Goal: Communication & Community: Share content

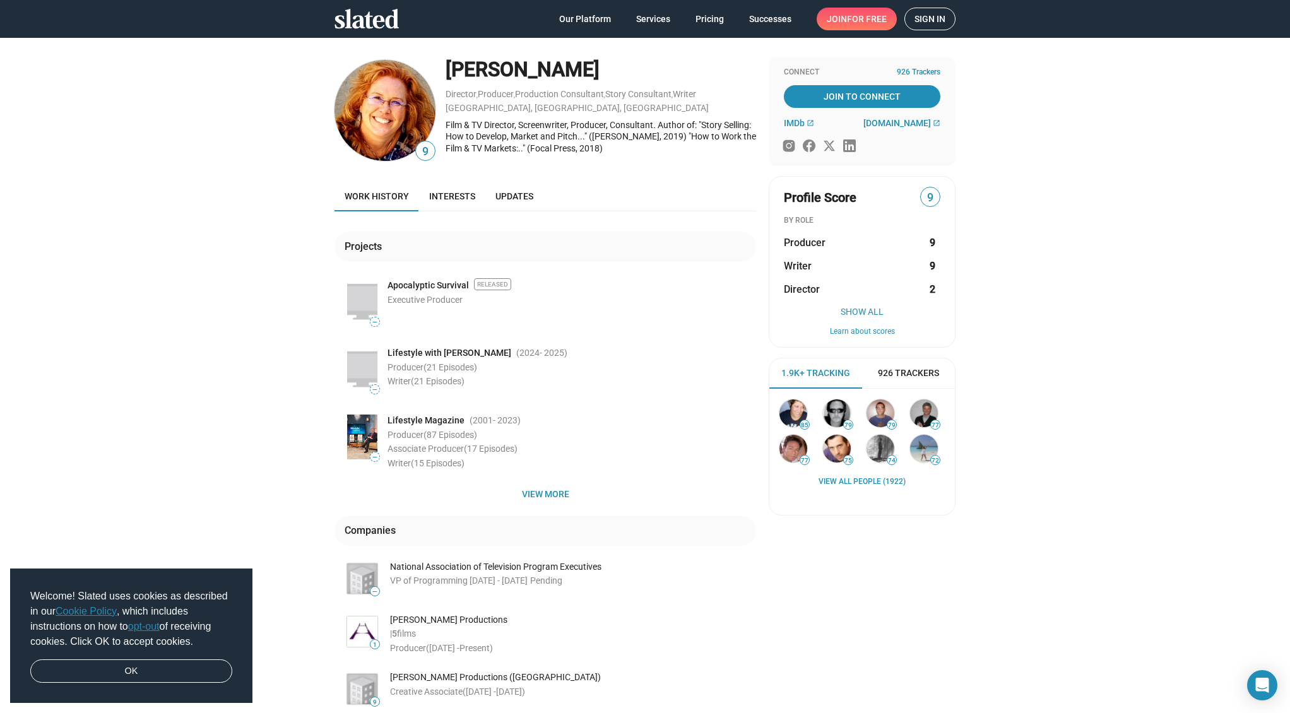
click at [931, 15] on span "Sign in" at bounding box center [929, 18] width 31 height 21
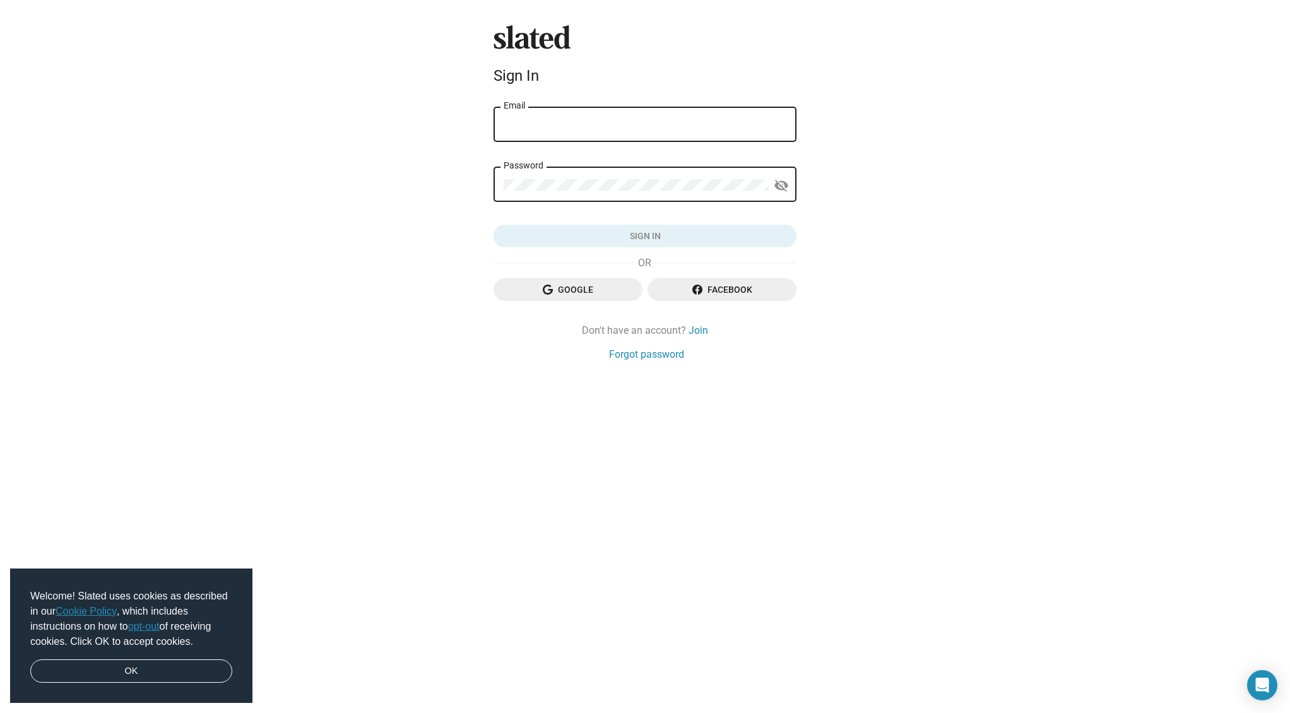
click at [581, 123] on input "Email" at bounding box center [645, 124] width 283 height 11
type input "Heather@HeatherHale.com"
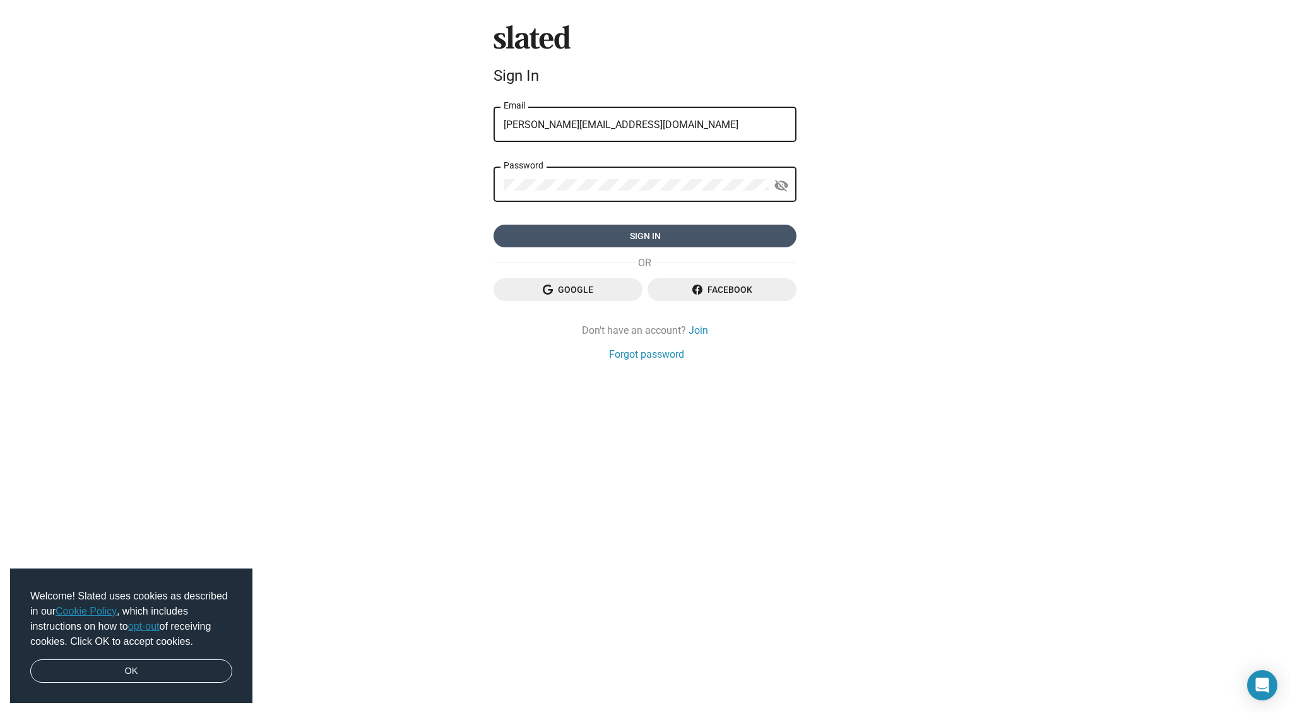
drag, startPoint x: 673, startPoint y: 232, endPoint x: 685, endPoint y: 233, distance: 12.1
click at [673, 232] on span "Sign in" at bounding box center [645, 236] width 283 height 23
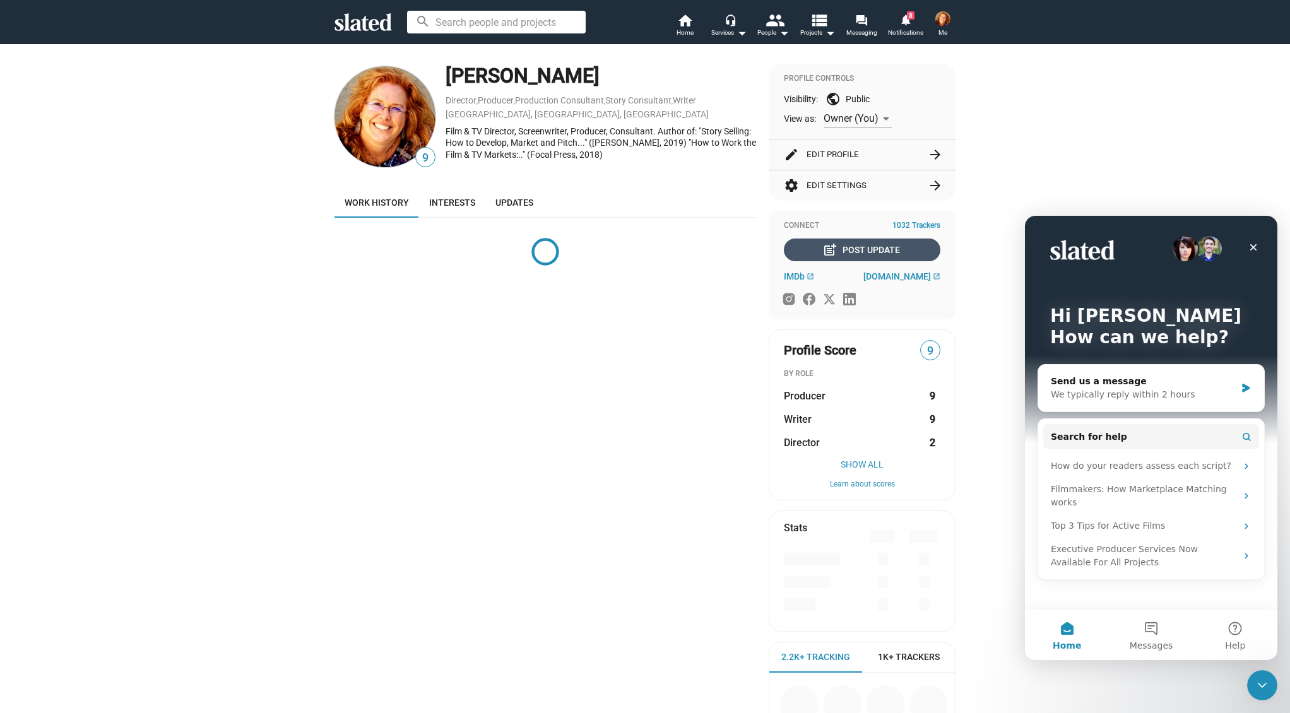
click at [873, 246] on div "post_add Post Update" at bounding box center [862, 250] width 75 height 23
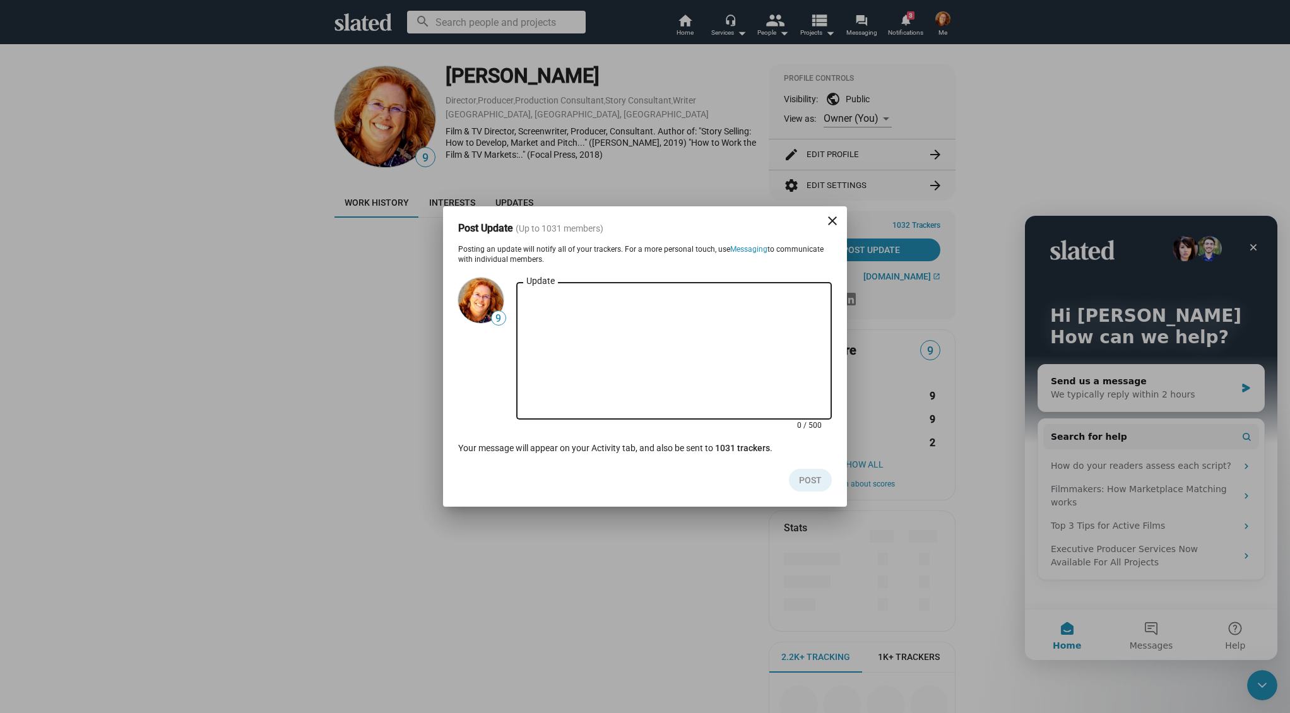
click at [632, 340] on textarea "Update" at bounding box center [673, 352] width 295 height 114
paste textarea "[URL][DOMAIN_NAME][PERSON_NAME]"
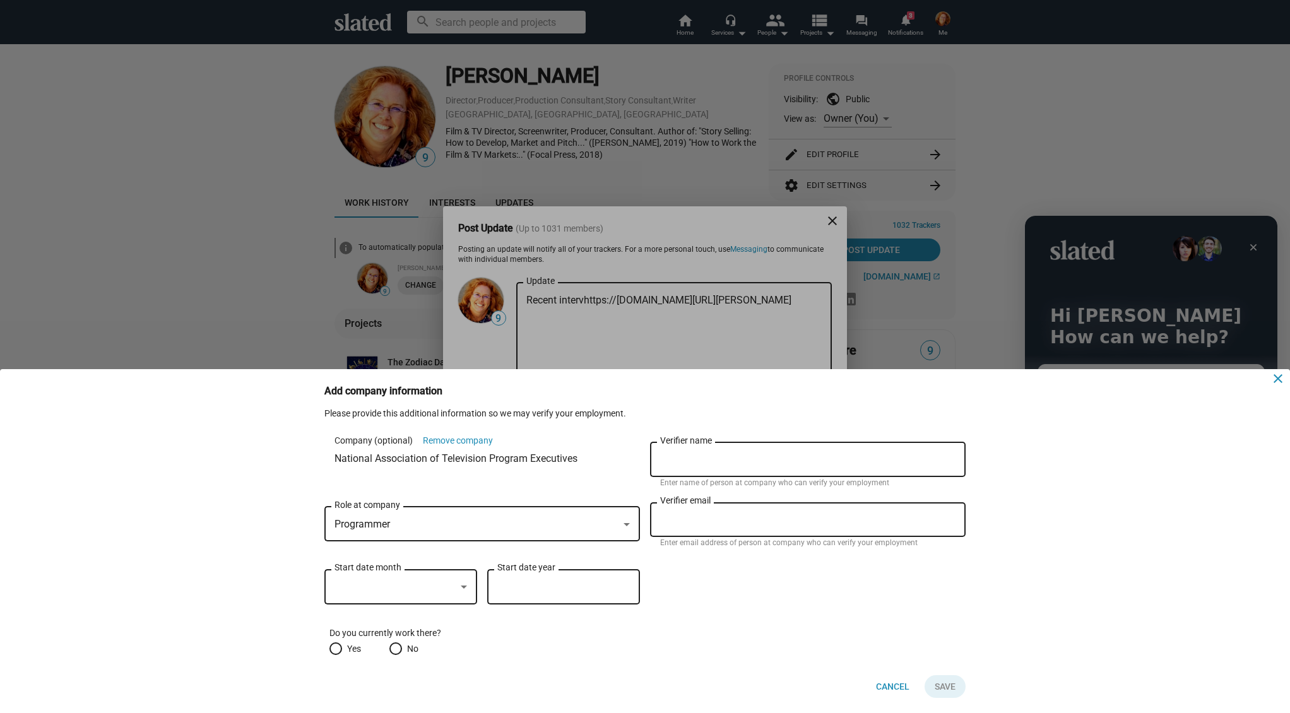
drag, startPoint x: 1280, startPoint y: 379, endPoint x: 1269, endPoint y: 377, distance: 10.9
click at [1280, 379] on mat-icon "close" at bounding box center [1277, 378] width 15 height 15
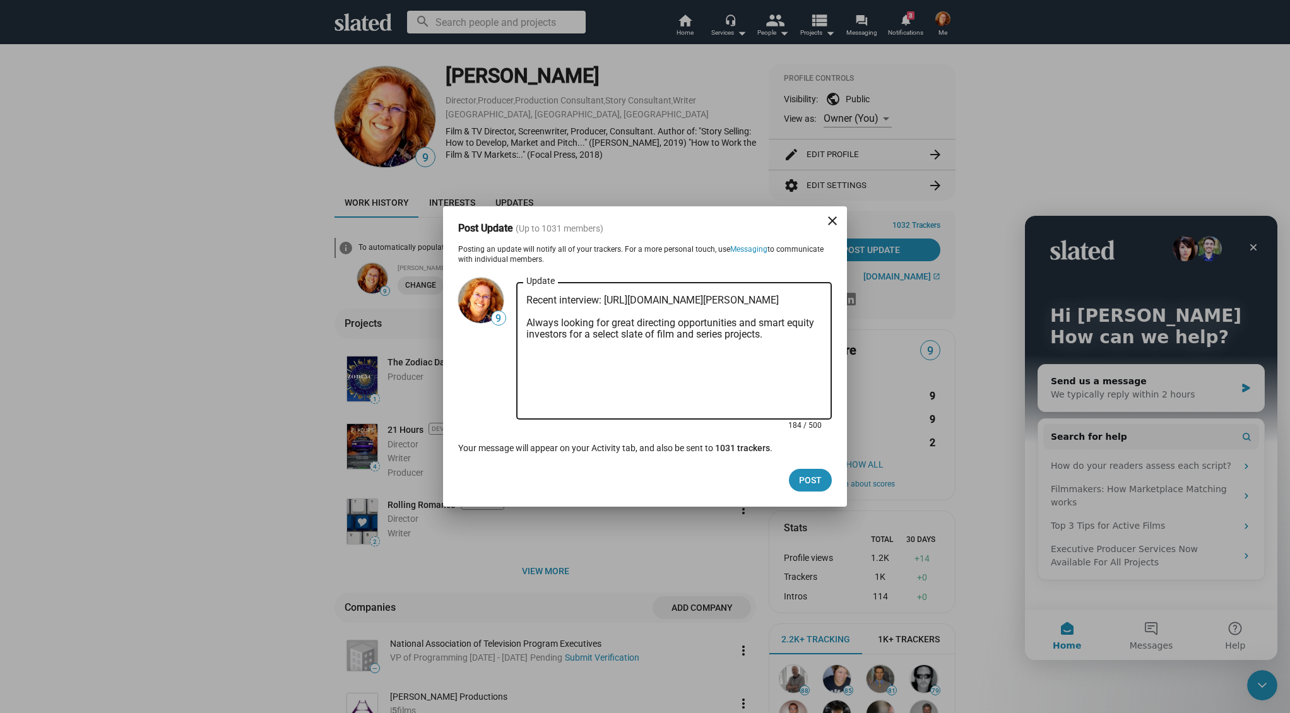
click at [656, 314] on textarea "Recent interview: [URL][DOMAIN_NAME][PERSON_NAME] Always looking for great dire…" at bounding box center [673, 352] width 295 height 114
type textarea "Recent interview: [URL][DOMAIN_NAME][PERSON_NAME] Always looking for great dire…"
click at [811, 478] on span "Post" at bounding box center [810, 480] width 23 height 23
